Goal: Transaction & Acquisition: Download file/media

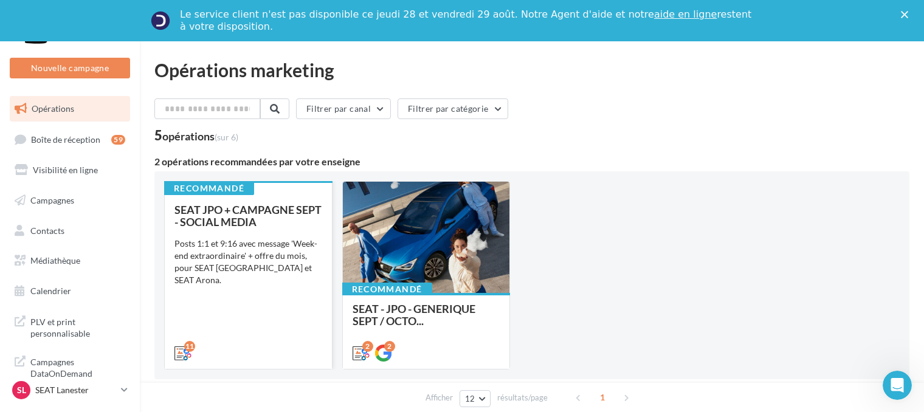
click at [270, 204] on span "SEAT JPO + CAMPAGNE SEPT - SOCIAL MEDIA" at bounding box center [248, 216] width 147 height 26
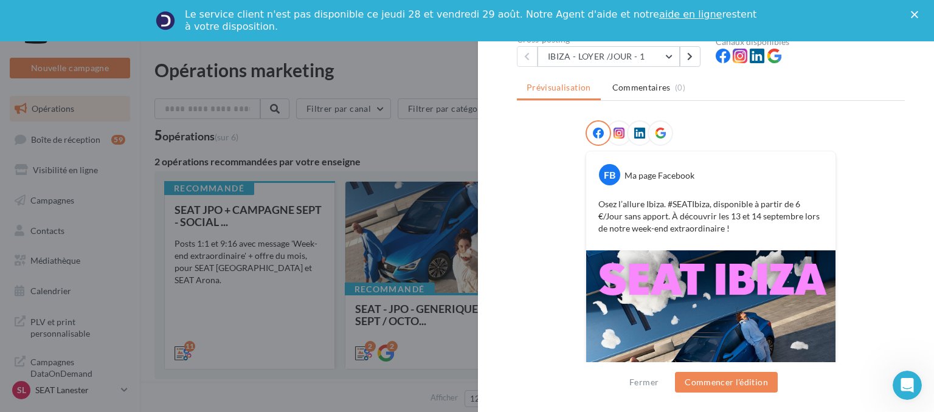
scroll to position [263, 0]
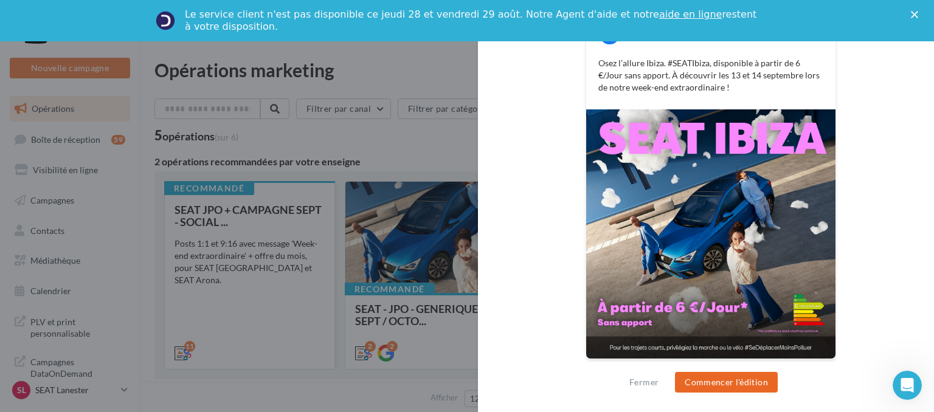
click at [730, 385] on button "Commencer l'édition" at bounding box center [726, 382] width 103 height 21
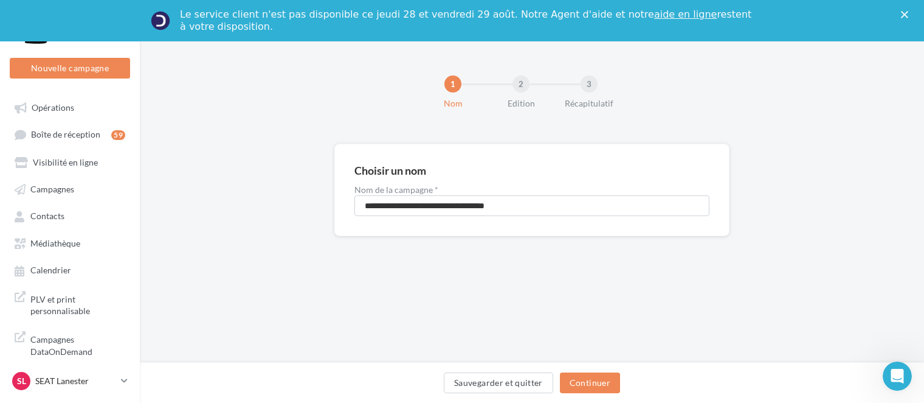
scroll to position [44, 0]
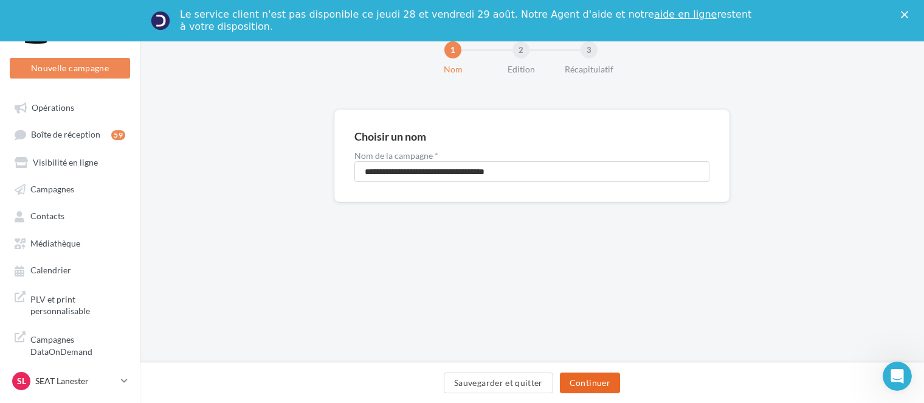
click at [593, 385] on button "Continuer" at bounding box center [590, 382] width 60 height 21
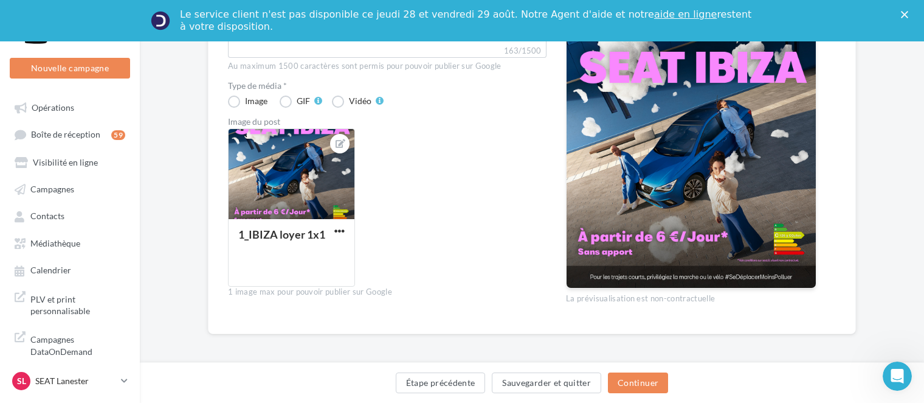
scroll to position [289, 0]
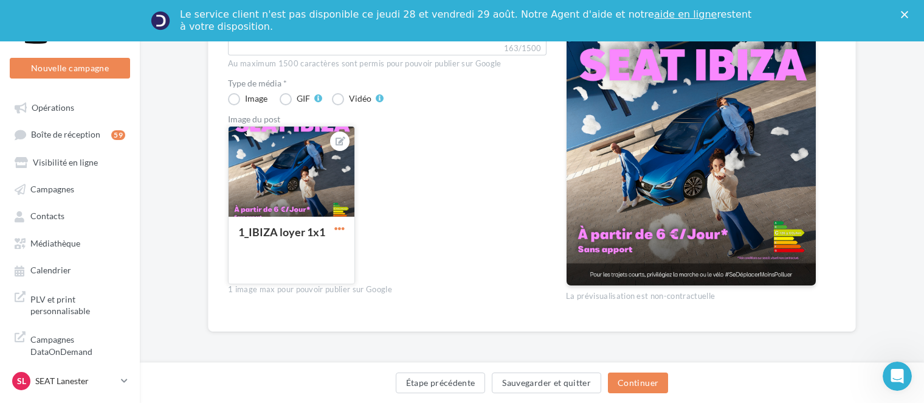
click at [336, 232] on span "button" at bounding box center [339, 228] width 10 height 10
click at [377, 292] on button "Ouvrir l'éditeur d'image" at bounding box center [396, 285] width 128 height 32
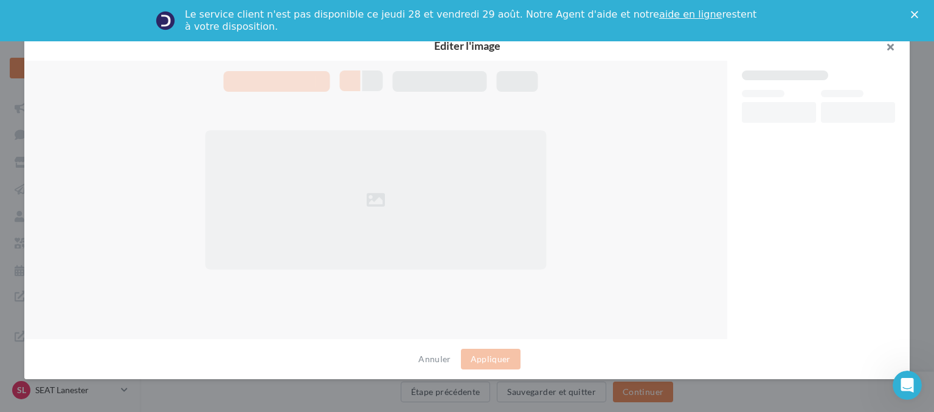
click at [890, 53] on button "button" at bounding box center [885, 48] width 49 height 36
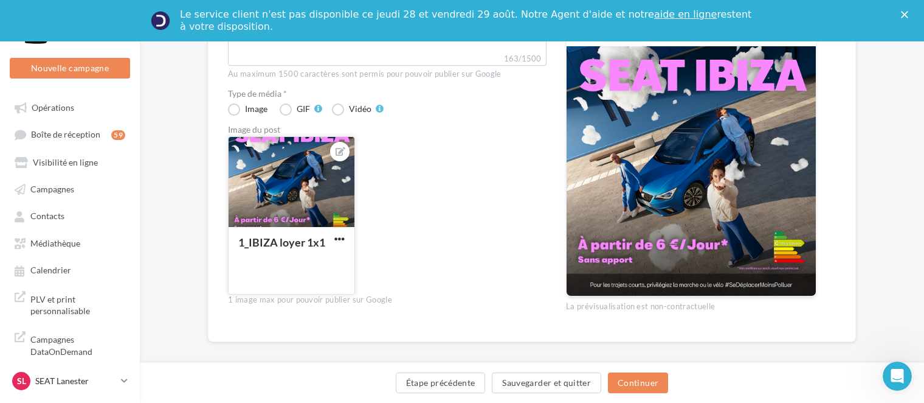
click at [908, 14] on icon "Fermer" at bounding box center [904, 14] width 7 height 7
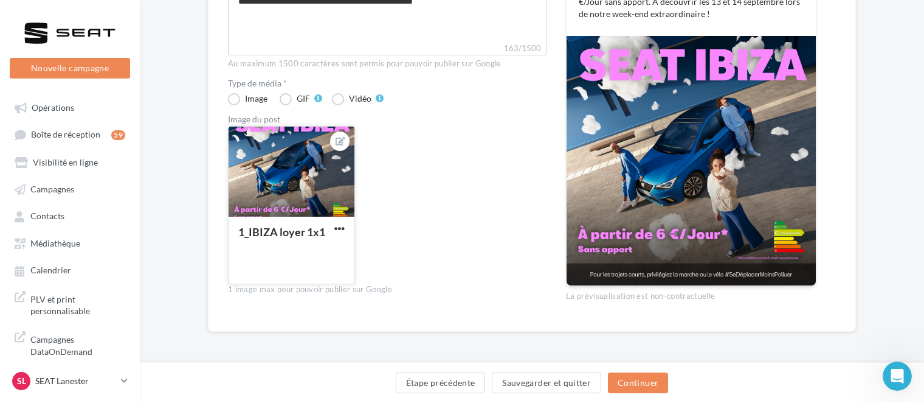
scroll to position [66, 0]
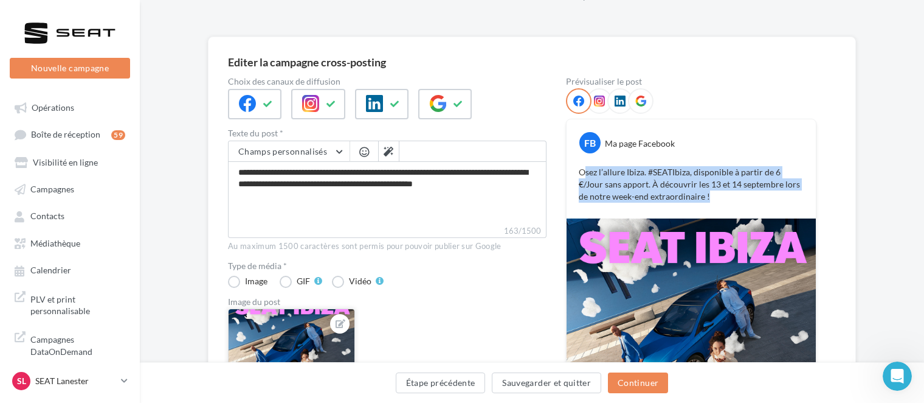
drag, startPoint x: 586, startPoint y: 168, endPoint x: 696, endPoint y: 205, distance: 115.9
click at [696, 205] on div "FB Ma page Facebook Osez l’allure [GEOGRAPHIC_DATA]. #SEATIbiza, disponible à p…" at bounding box center [691, 168] width 249 height 99
click at [679, 204] on div "FB Ma page Facebook Osez l’allure [GEOGRAPHIC_DATA]. #SEATIbiza, disponible à p…" at bounding box center [691, 168] width 249 height 99
click at [677, 198] on p "Osez l’allure Ibiza. #SEATIbiza, disponible à partir de 6 €/Jour sans apport. À…" at bounding box center [691, 184] width 225 height 36
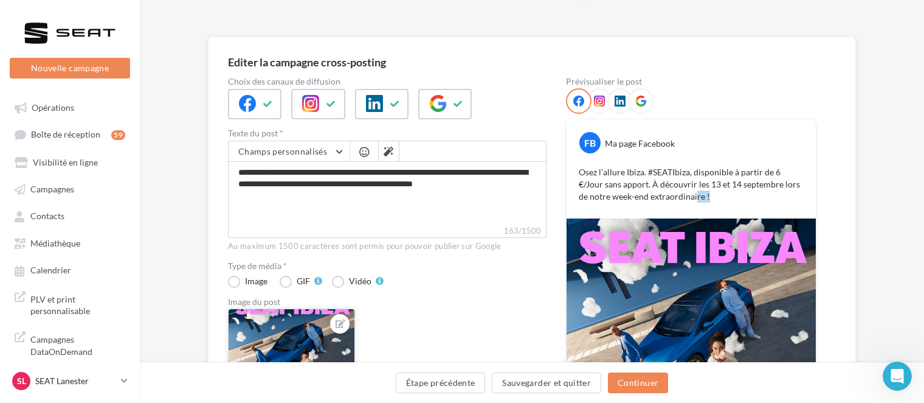
drag, startPoint x: 675, startPoint y: 196, endPoint x: 663, endPoint y: 196, distance: 12.2
click at [663, 196] on p "Osez l’allure Ibiza. #SEATIbiza, disponible à partir de 6 €/Jour sans apport. À…" at bounding box center [691, 184] width 225 height 36
click at [33, 246] on span "Médiathèque" at bounding box center [55, 243] width 50 height 10
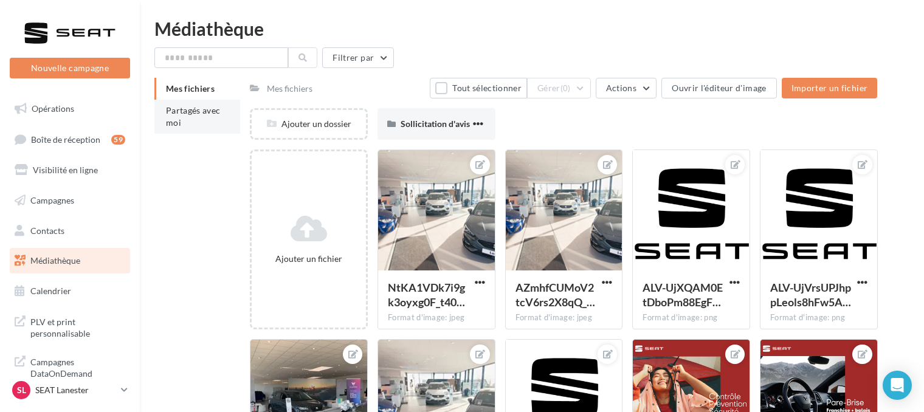
click at [190, 111] on span "Partagés avec moi" at bounding box center [193, 116] width 55 height 22
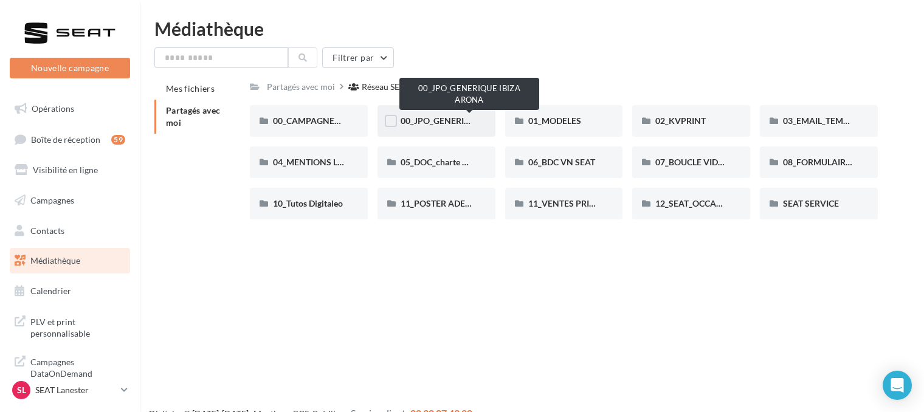
click at [427, 124] on span "00_JPO_GENERIQUE IBIZA ARONA" at bounding box center [469, 121] width 137 height 10
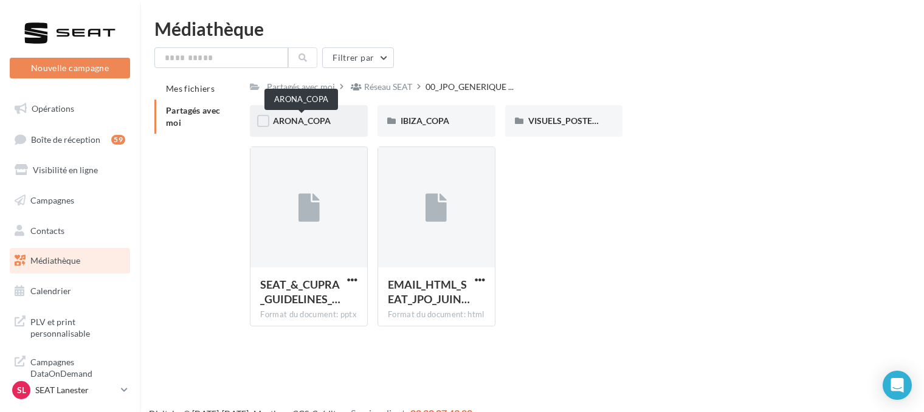
click at [322, 124] on span "ARONA_COPA" at bounding box center [302, 121] width 58 height 10
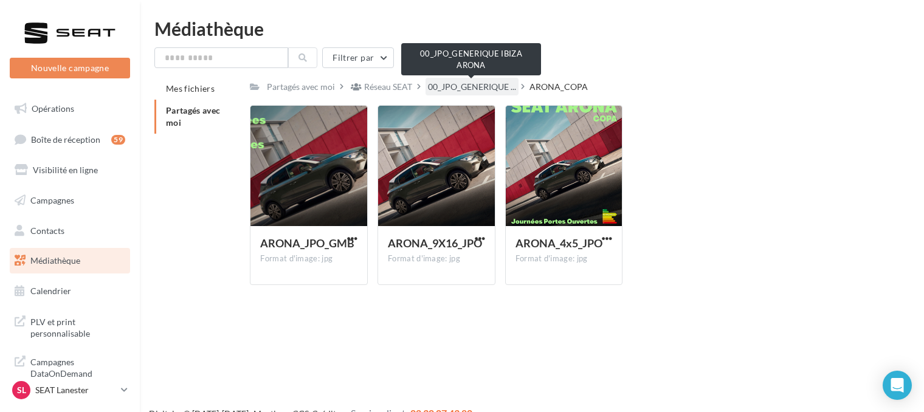
click at [483, 91] on span "00_JPO_GENERIQUE ..." at bounding box center [472, 87] width 88 height 12
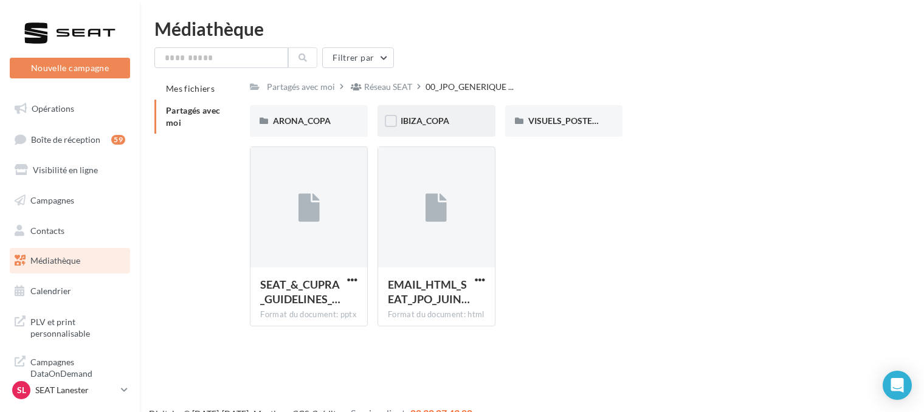
click at [411, 130] on div "IBIZA_COPA" at bounding box center [437, 121] width 118 height 32
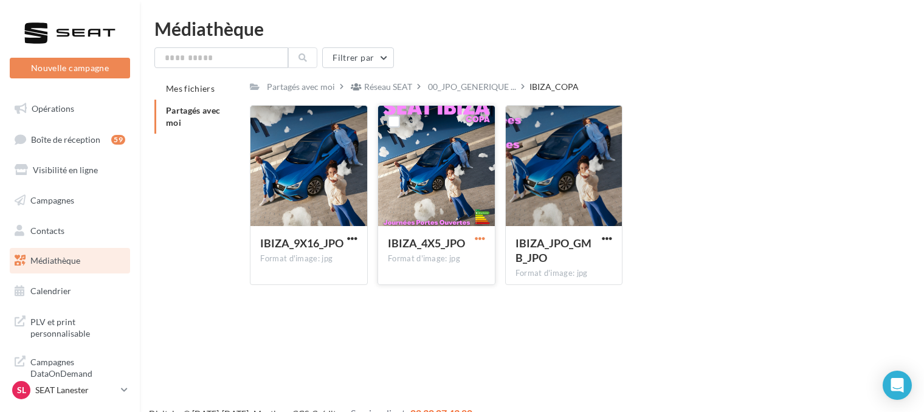
click at [482, 241] on span "button" at bounding box center [480, 238] width 10 height 10
click at [463, 266] on button "Télécharger" at bounding box center [427, 263] width 122 height 32
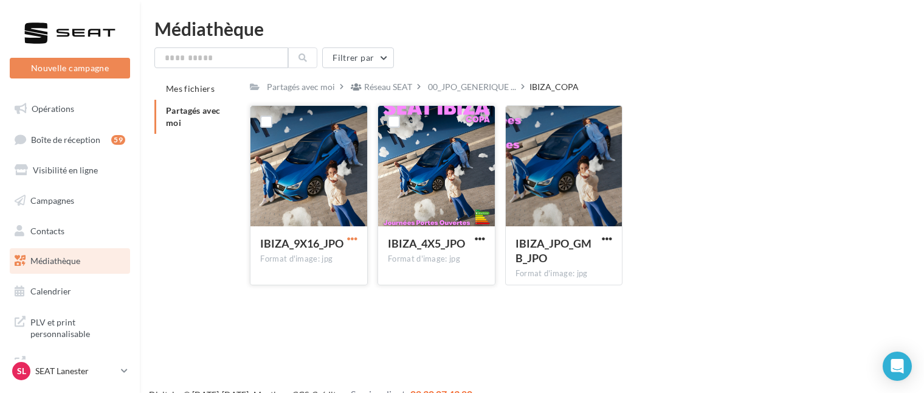
click at [351, 238] on span "button" at bounding box center [352, 238] width 10 height 10
click at [343, 260] on button "Télécharger" at bounding box center [299, 263] width 122 height 32
